Goal: Find specific page/section: Find specific page/section

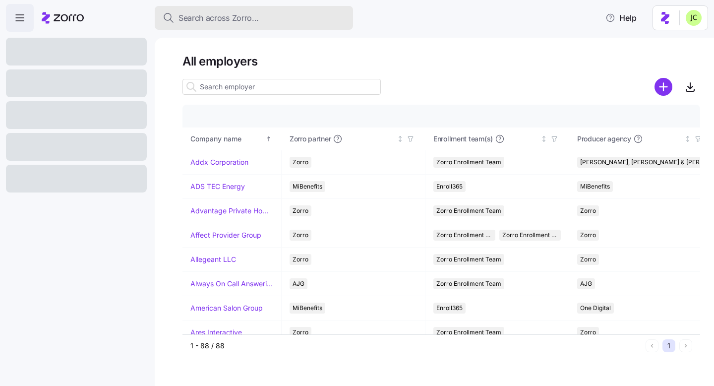
click at [195, 21] on span "Search across Zorro..." at bounding box center [219, 18] width 80 height 12
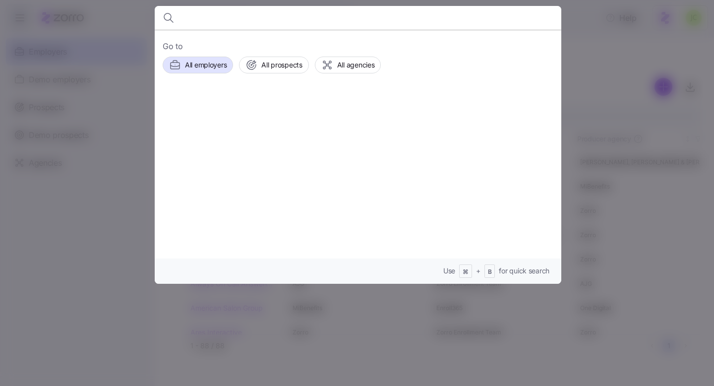
paste input "A [PERSON_NAME]"
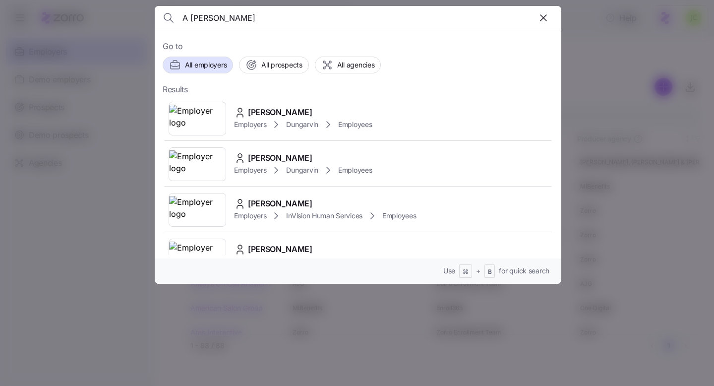
click at [190, 20] on input "A [PERSON_NAME]" at bounding box center [310, 18] width 254 height 24
click at [259, 12] on input "[PERSON_NAME]" at bounding box center [310, 18] width 254 height 24
paste input "[EMAIL_ADDRESS][DOMAIN_NAME]"
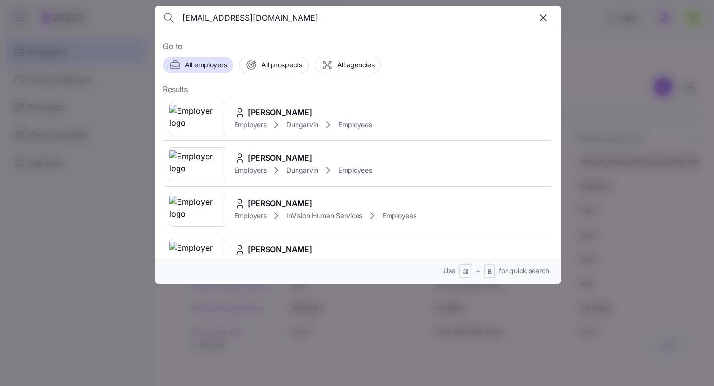
type input "[EMAIL_ADDRESS][DOMAIN_NAME]"
click at [361, 115] on div "[PERSON_NAME]" at bounding box center [303, 112] width 138 height 12
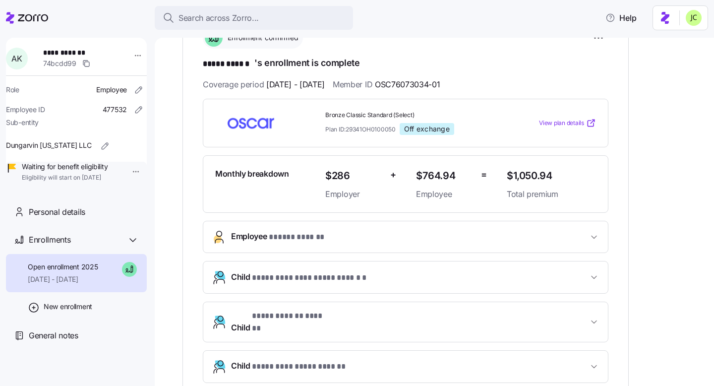
scroll to position [155, 0]
